Goal: Obtain resource: Obtain resource

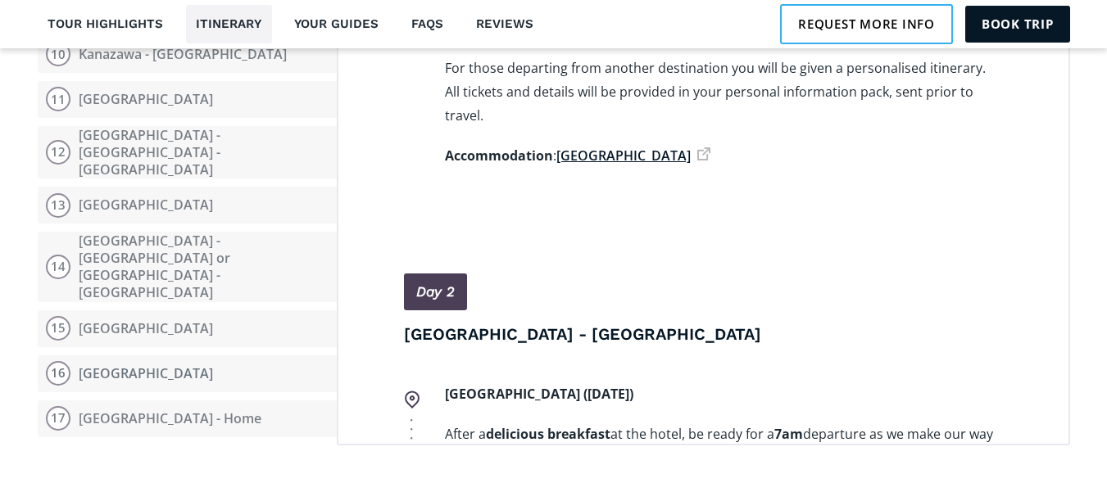
scroll to position [2430, 0]
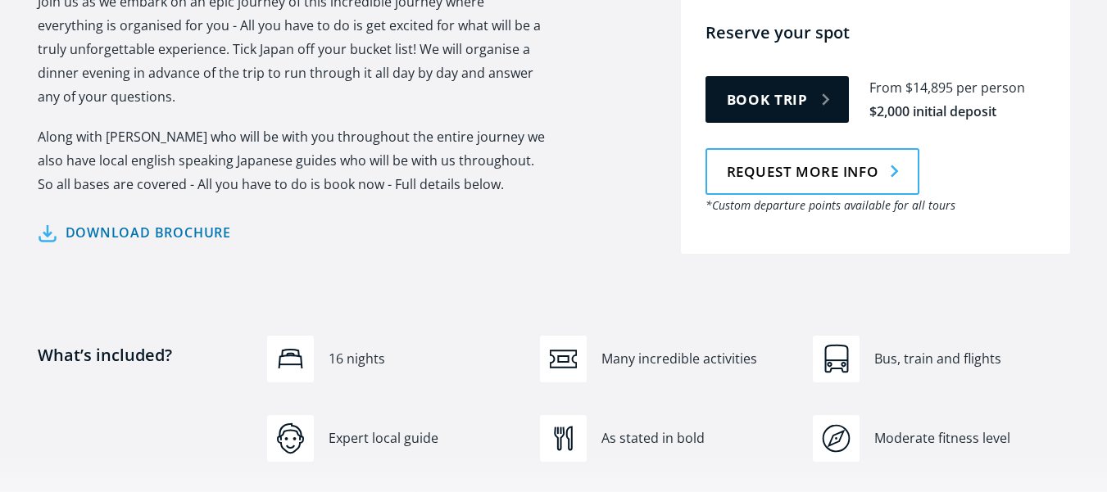
scroll to position [0, 0]
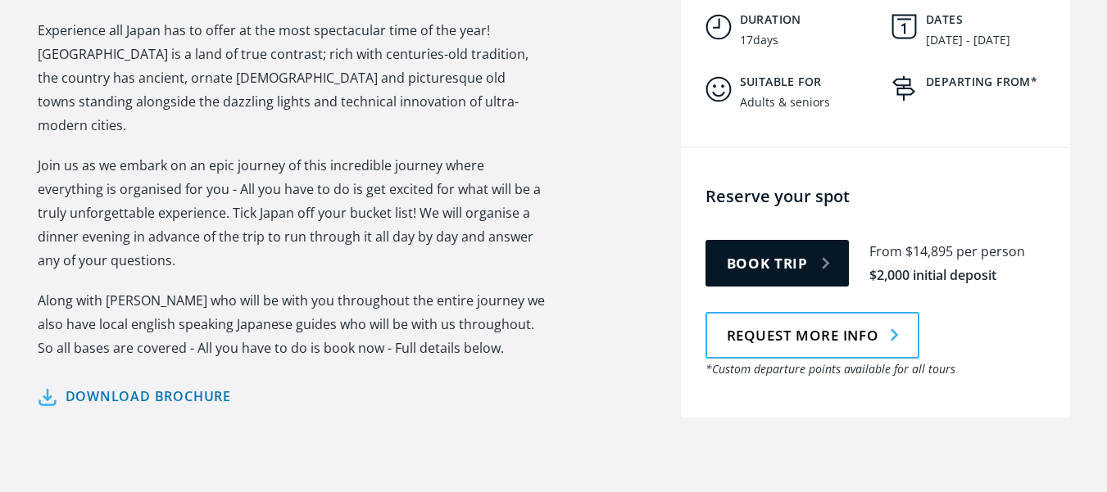
scroll to position [755, 0]
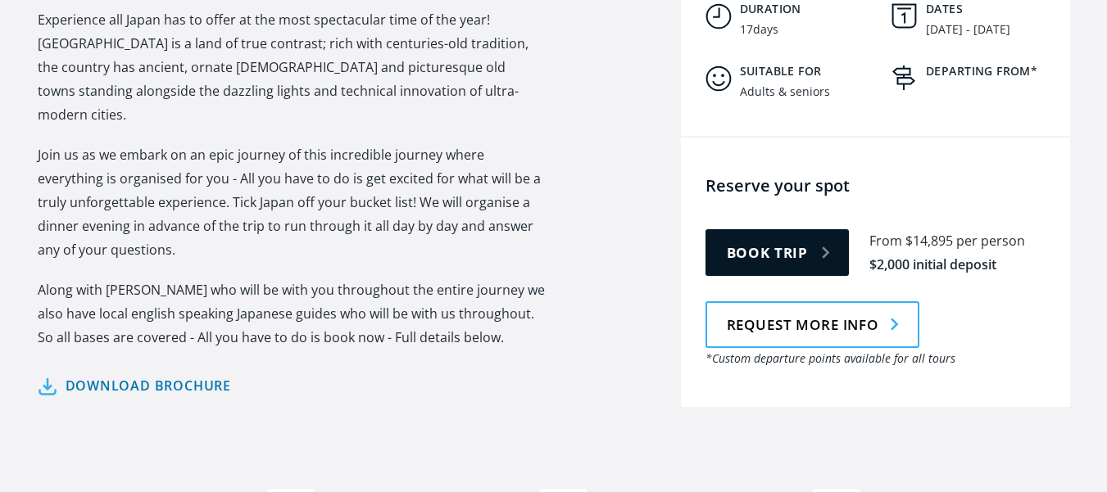
drag, startPoint x: 0, startPoint y: 0, endPoint x: 1118, endPoint y: 81, distance: 1121.2
click at [161, 374] on link "Download brochure" at bounding box center [135, 386] width 194 height 24
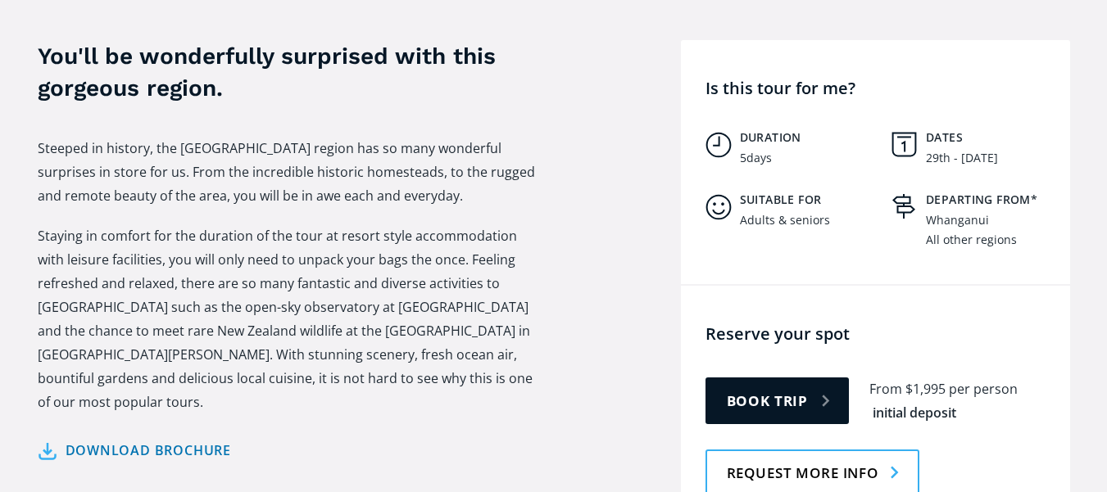
scroll to position [575, 0]
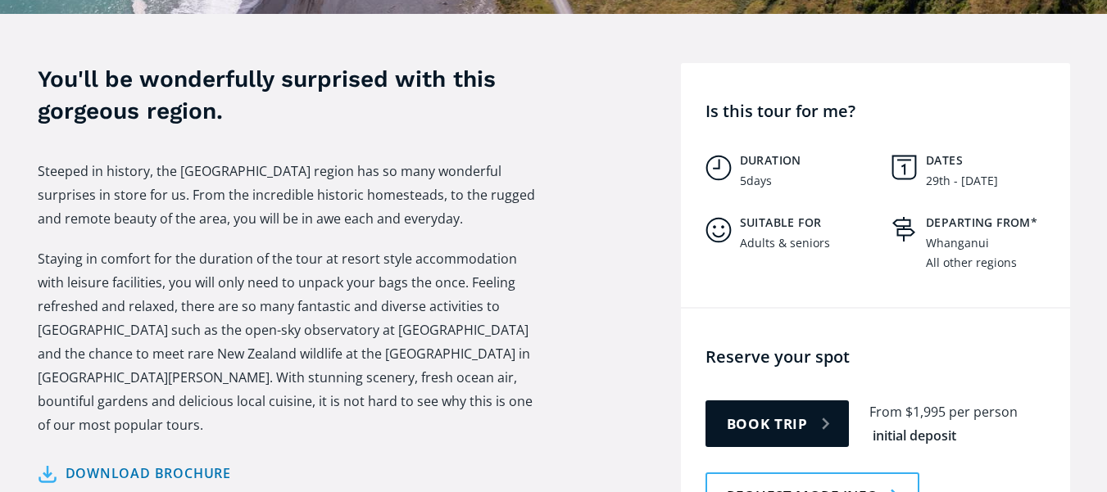
click at [165, 462] on link "Download brochure" at bounding box center [135, 474] width 194 height 24
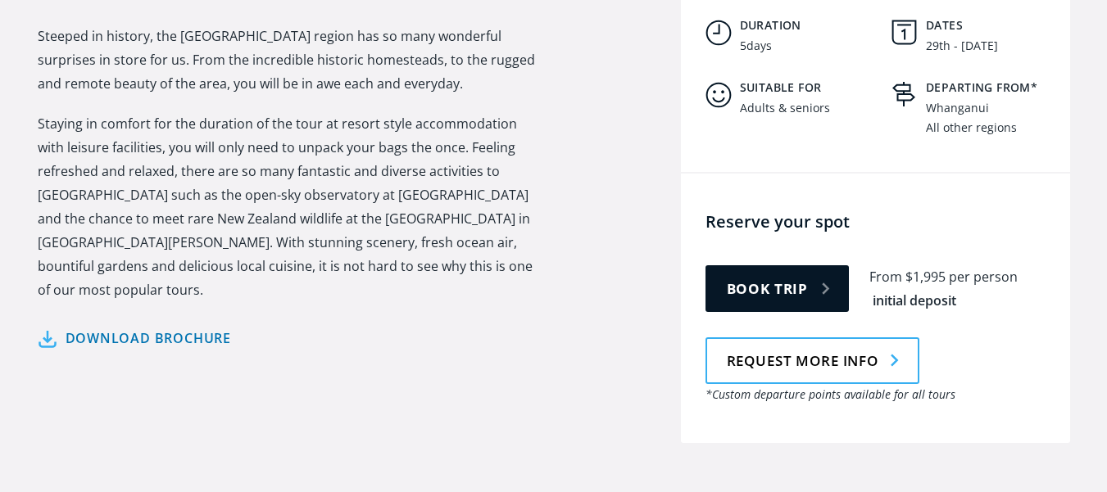
scroll to position [755, 0]
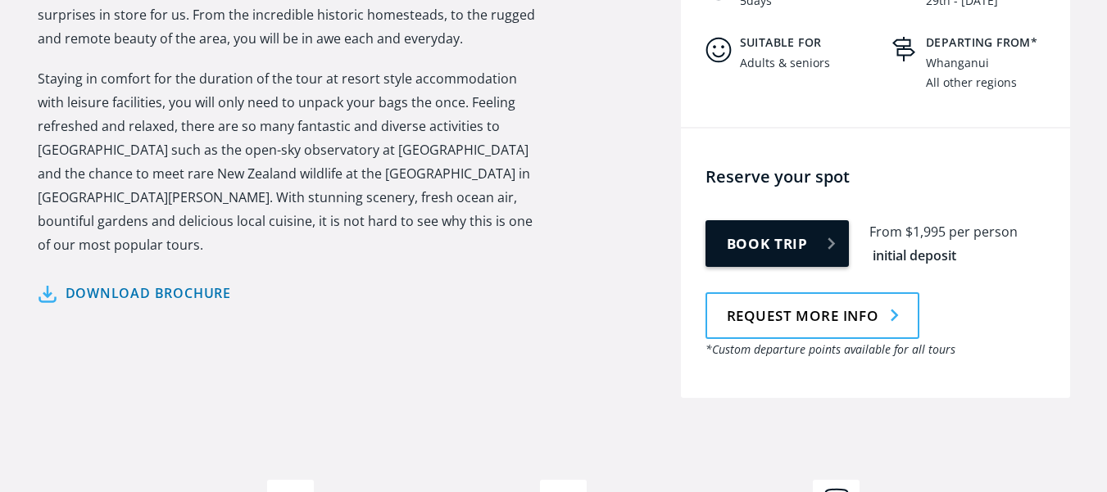
click at [820, 220] on link "Book trip" at bounding box center [777, 243] width 144 height 47
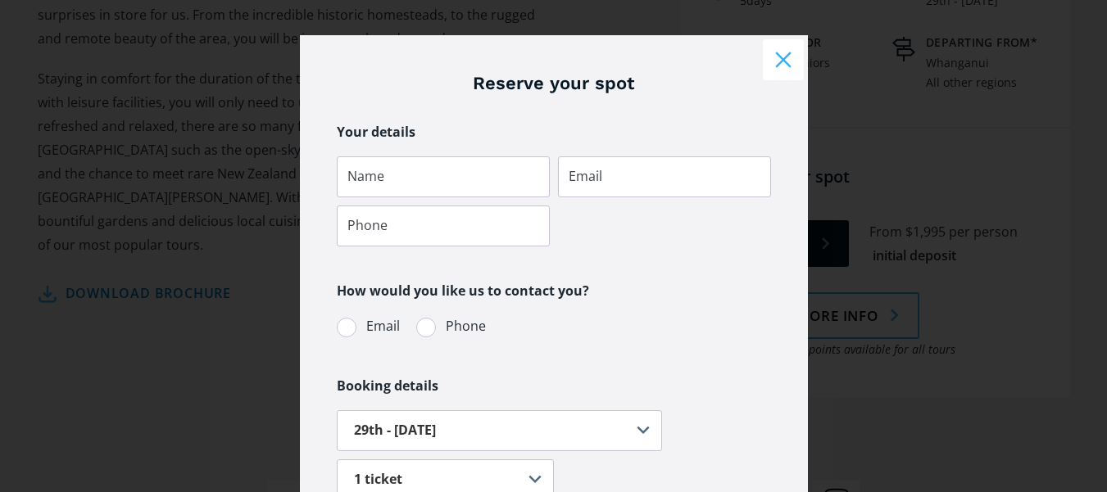
scroll to position [0, 0]
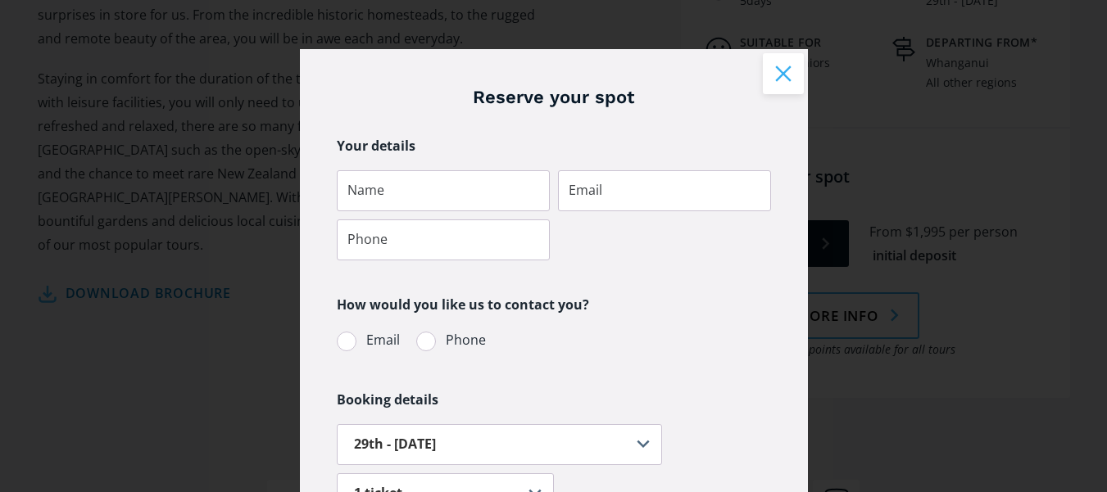
click at [782, 78] on button "Close modal" at bounding box center [783, 73] width 41 height 41
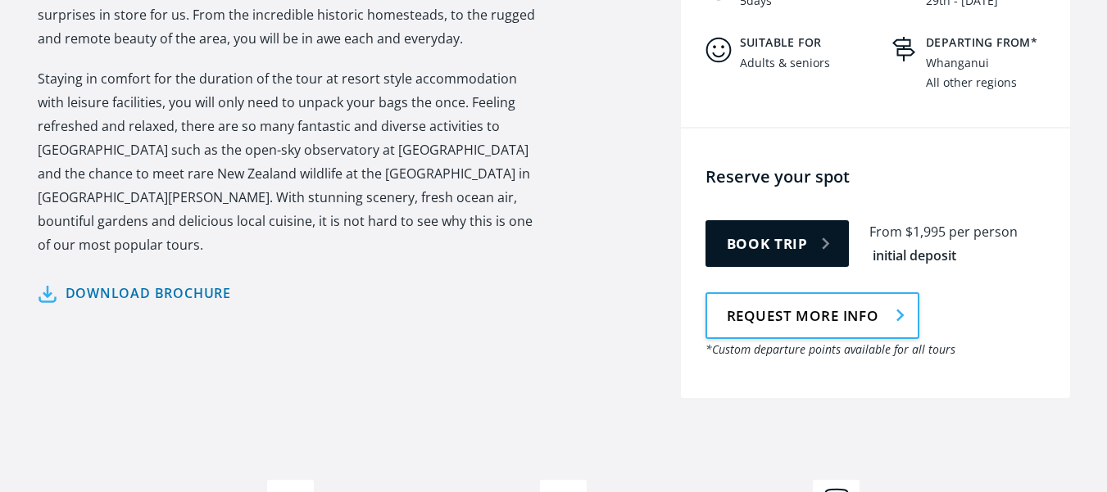
click at [825, 292] on link "Request more info" at bounding box center [812, 315] width 214 height 47
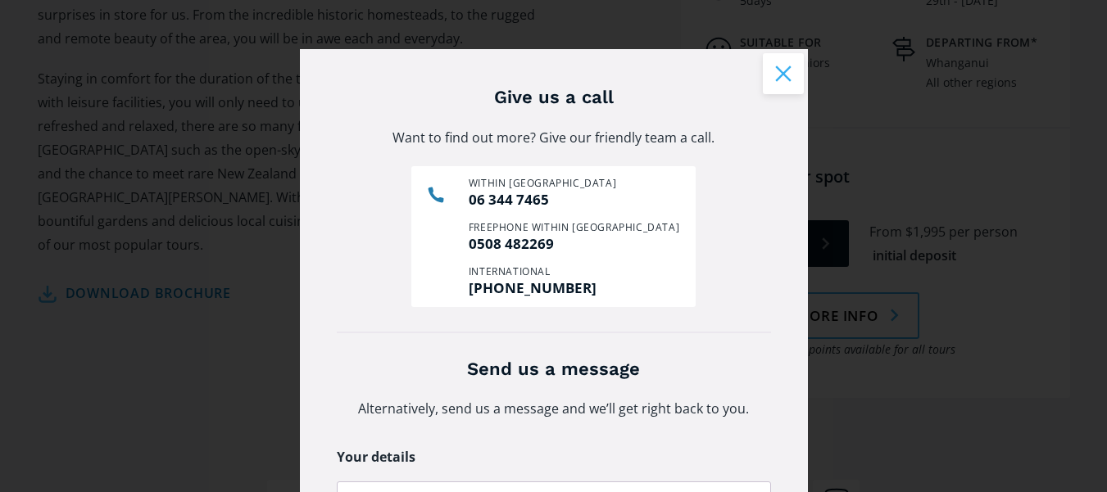
click at [773, 77] on button "Close modal" at bounding box center [783, 73] width 41 height 41
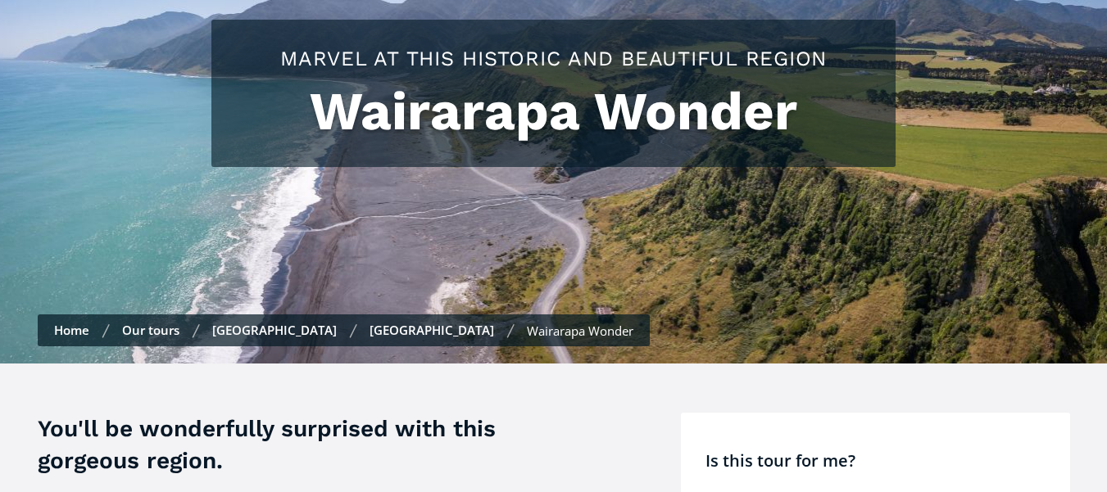
scroll to position [270, 0]
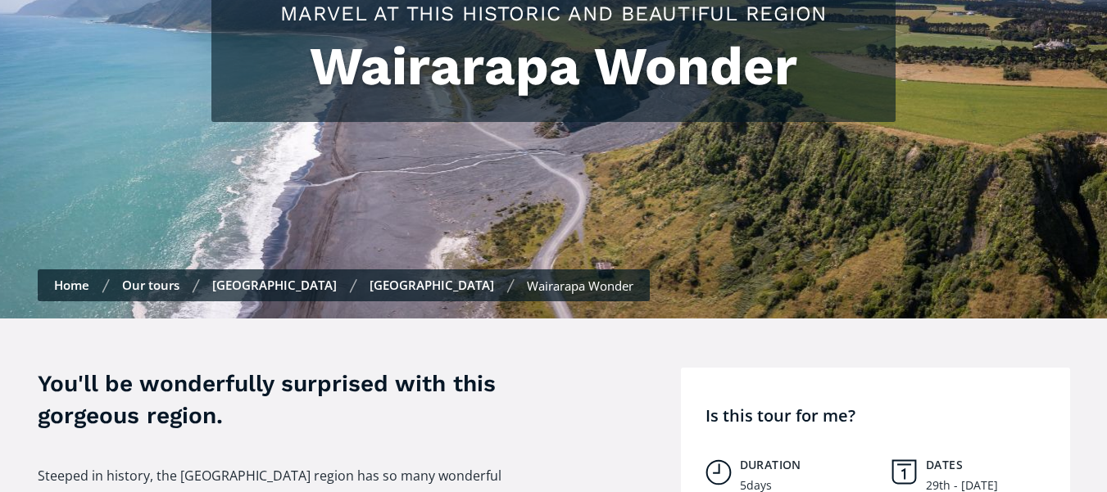
click at [369, 277] on link "[GEOGRAPHIC_DATA]" at bounding box center [431, 285] width 125 height 16
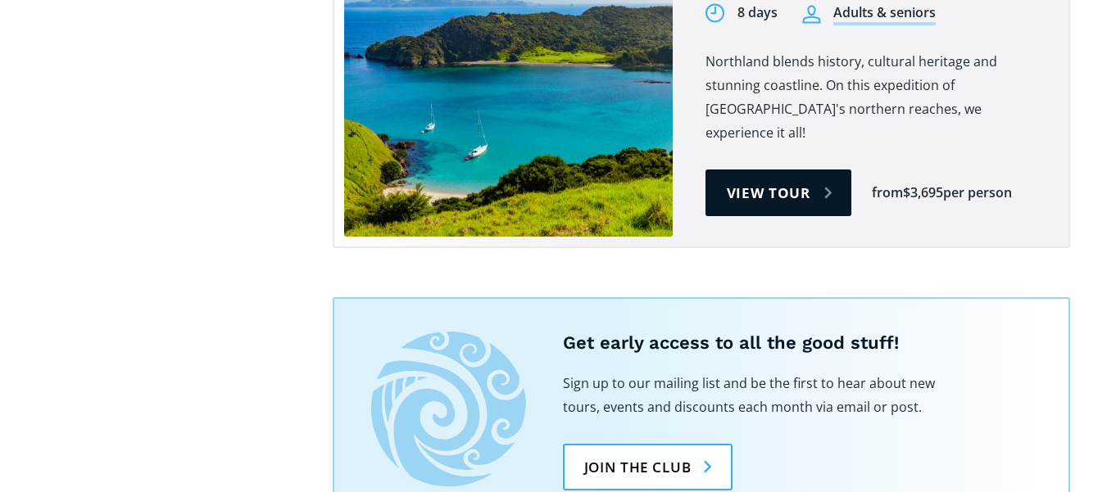
scroll to position [3102, 0]
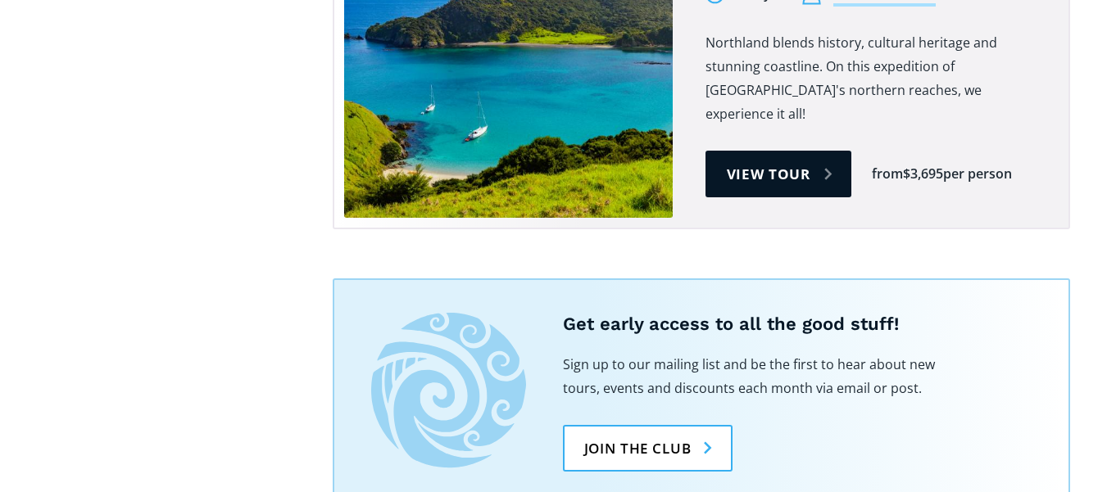
drag, startPoint x: 1112, startPoint y: 35, endPoint x: 1118, endPoint y: 391, distance: 355.6
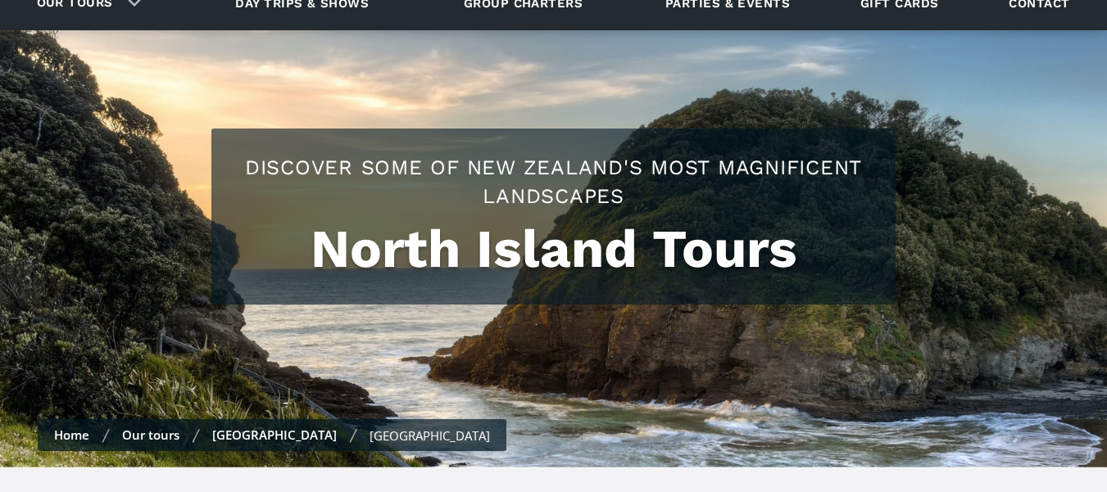
scroll to position [0, 0]
